Goal: Information Seeking & Learning: Learn about a topic

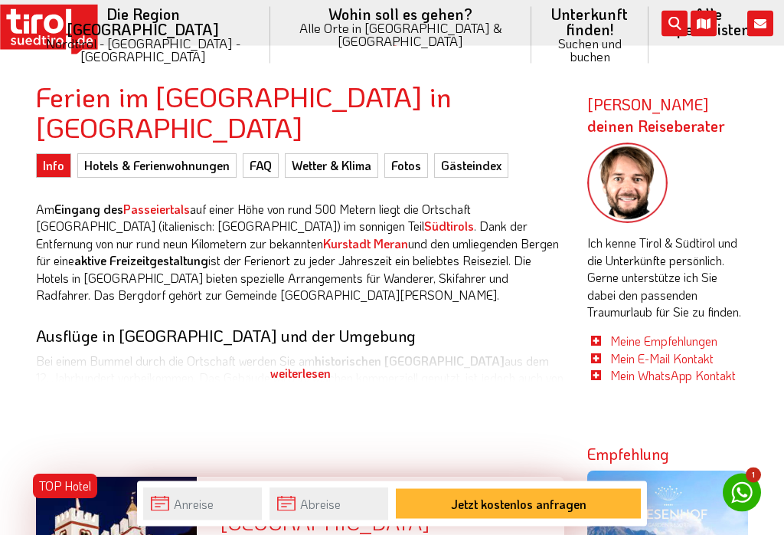
scroll to position [667, 0]
click at [301, 354] on div "weiterlesen" at bounding box center [300, 373] width 528 height 38
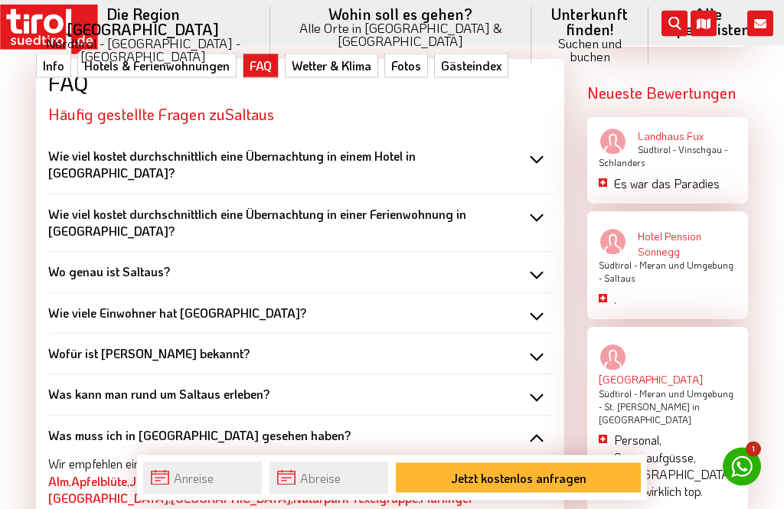
scroll to position [2313, 0]
click at [534, 263] on div "Wo genau ist Saltaus?" at bounding box center [300, 271] width 504 height 17
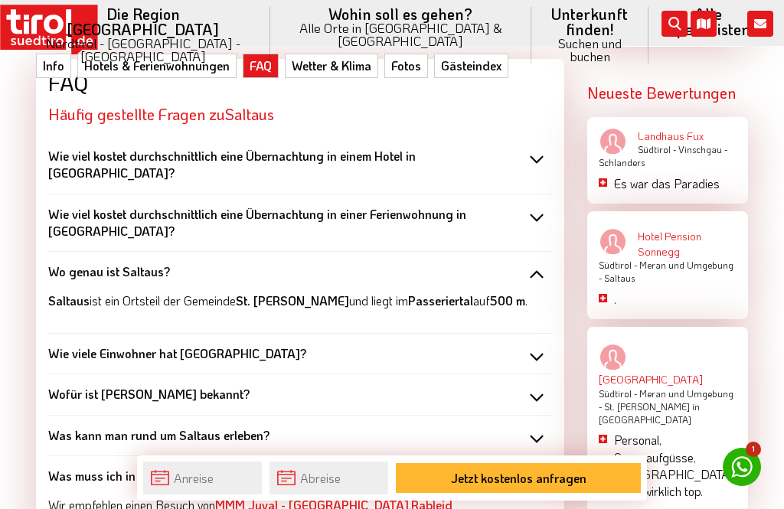
click at [536, 263] on div "Wo genau ist Saltaus?" at bounding box center [300, 271] width 504 height 17
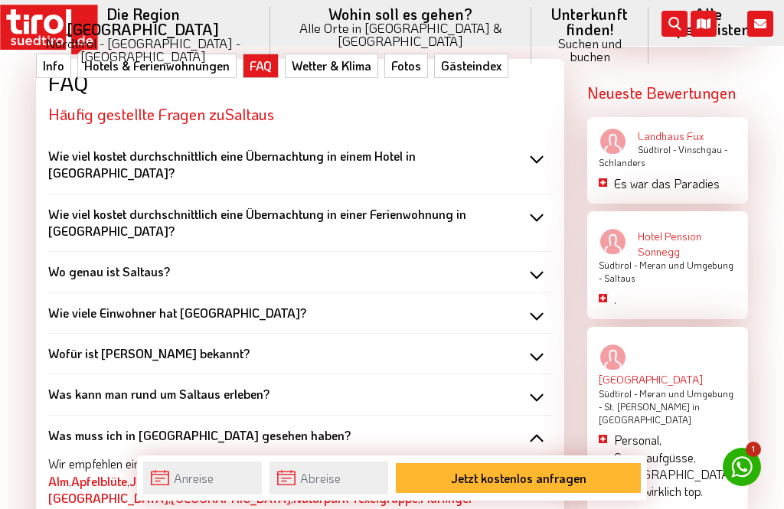
click at [545, 386] on div "Was kann man rund um Saltaus erleben?" at bounding box center [300, 394] width 504 height 17
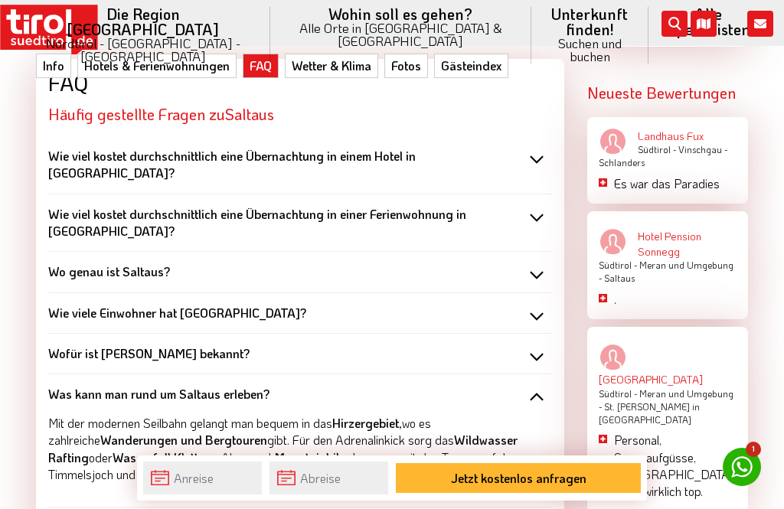
click at [525, 386] on div "Was kann man rund um Saltaus erleben?" at bounding box center [300, 394] width 504 height 17
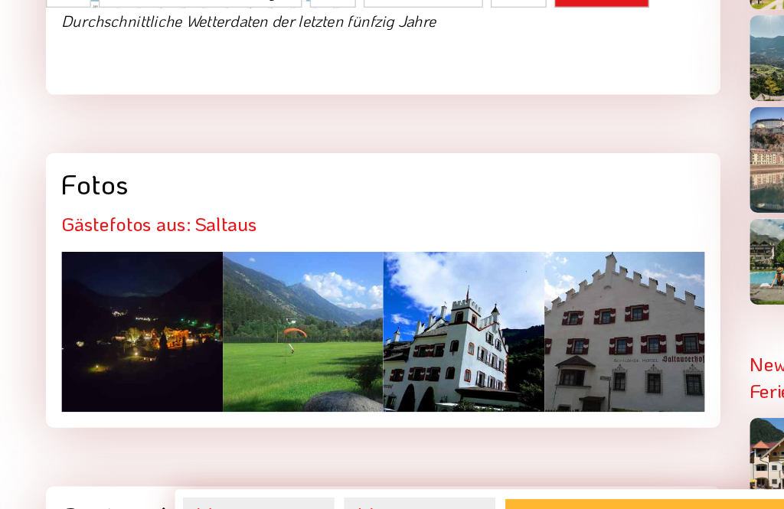
scroll to position [3259, 0]
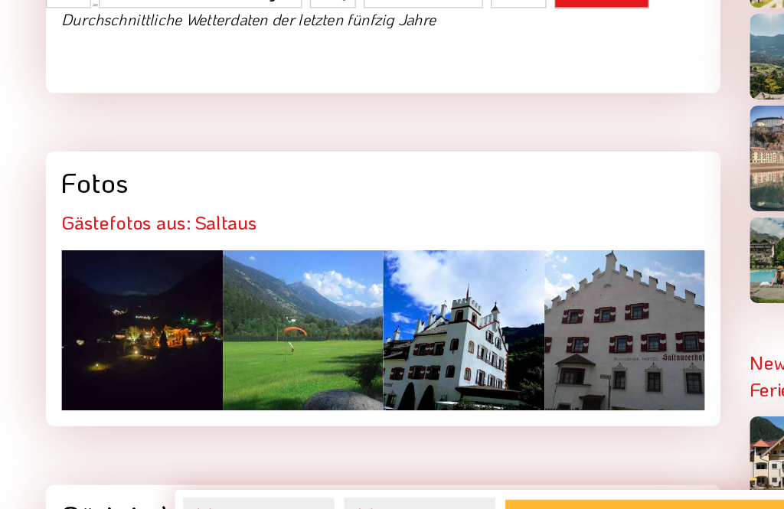
click at [123, 268] on div at bounding box center [111, 331] width 126 height 126
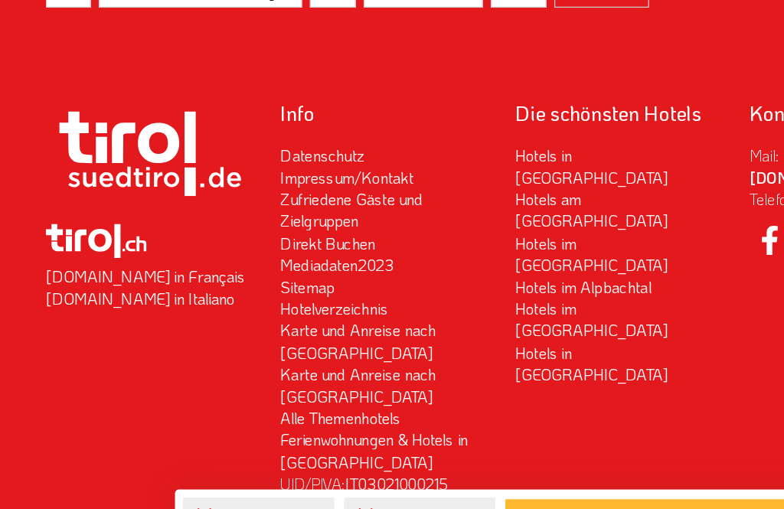
scroll to position [5366, 0]
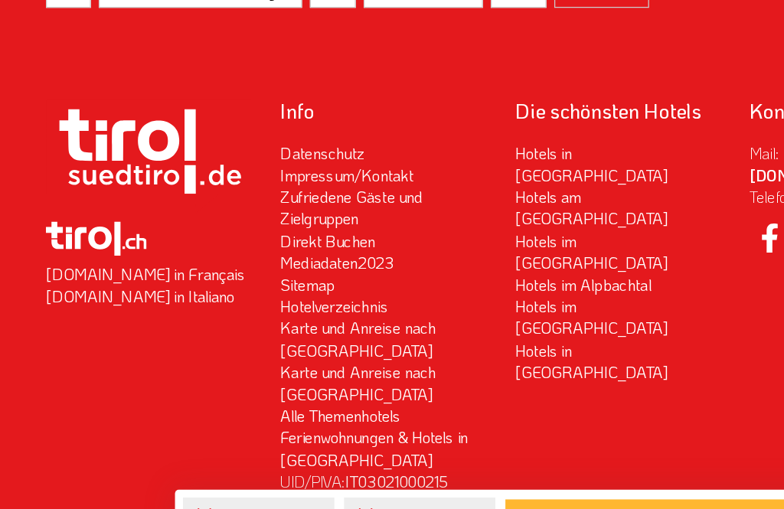
click at [253, 355] on link "Karte und Anreise nach [GEOGRAPHIC_DATA]" at bounding box center [281, 371] width 122 height 33
